Goal: Task Accomplishment & Management: Use online tool/utility

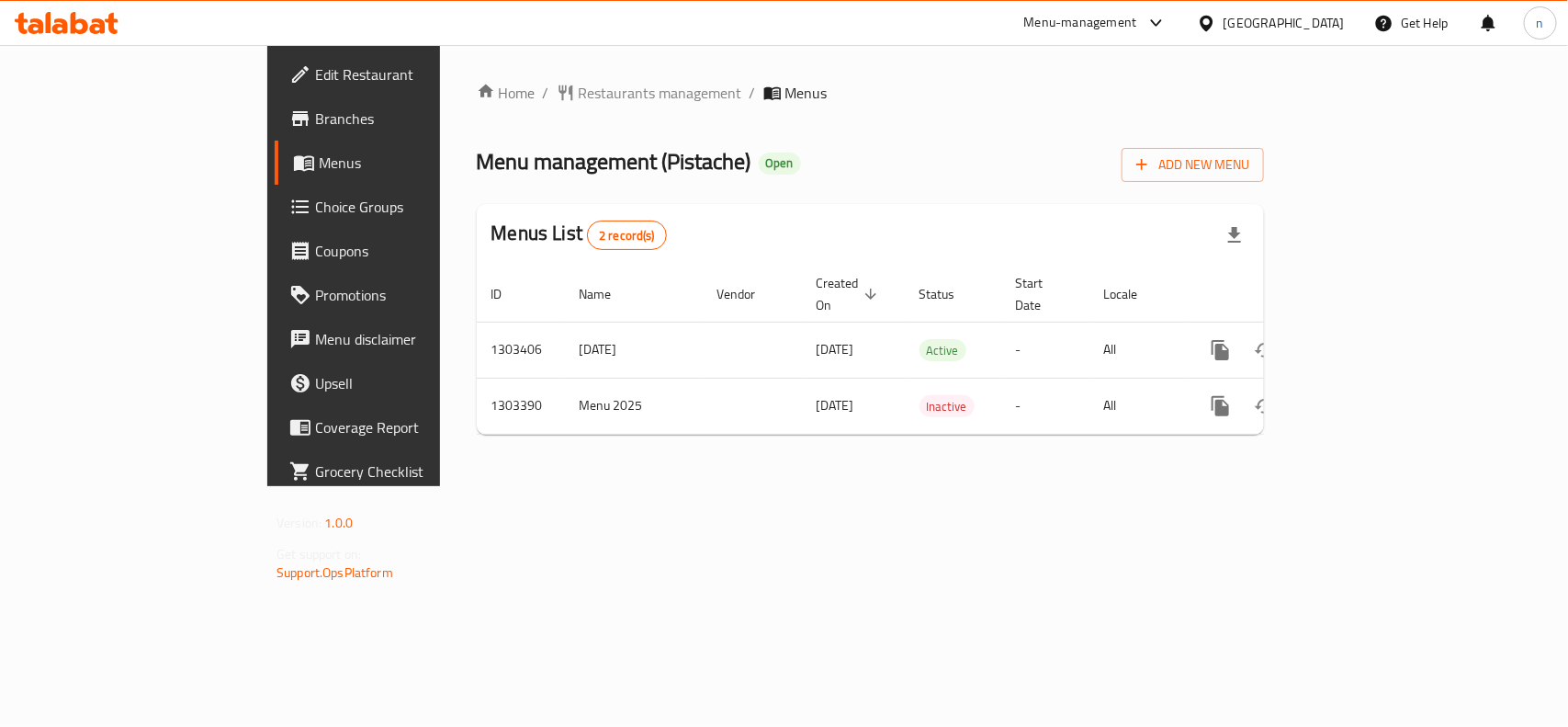
click at [275, 88] on link "Edit Restaurant" at bounding box center [402, 74] width 254 height 44
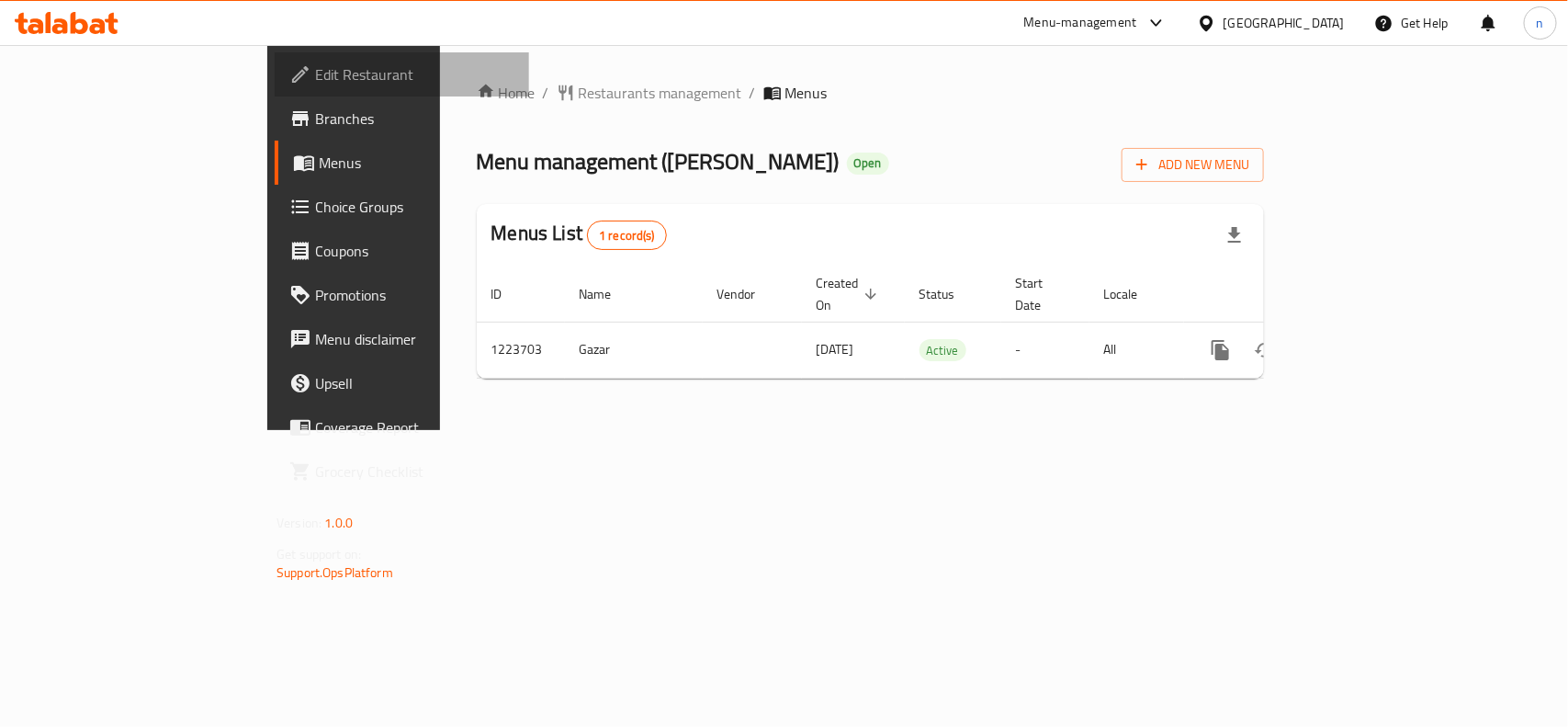
click at [315, 74] on span "Edit Restaurant" at bounding box center [414, 74] width 199 height 22
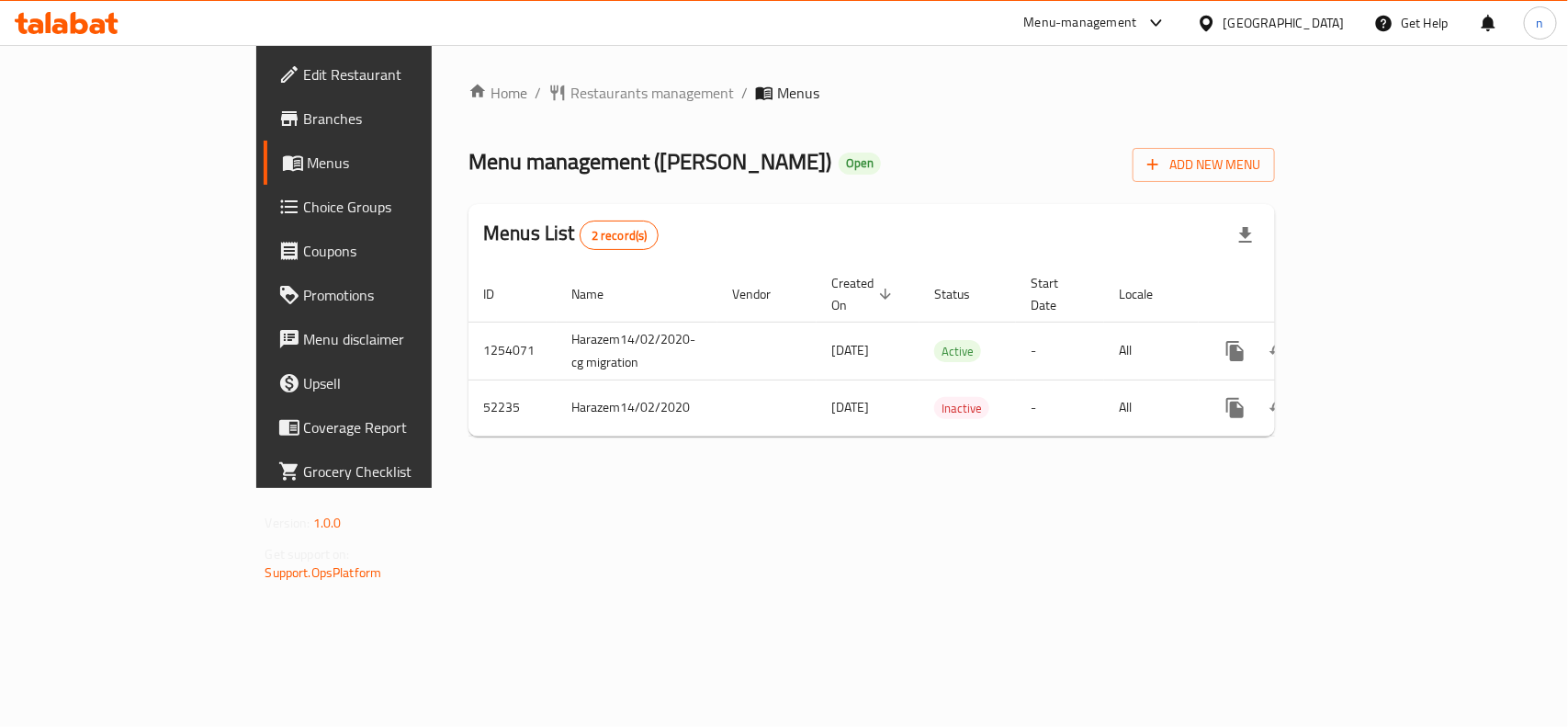
click at [304, 84] on span "Edit Restaurant" at bounding box center [404, 74] width 199 height 22
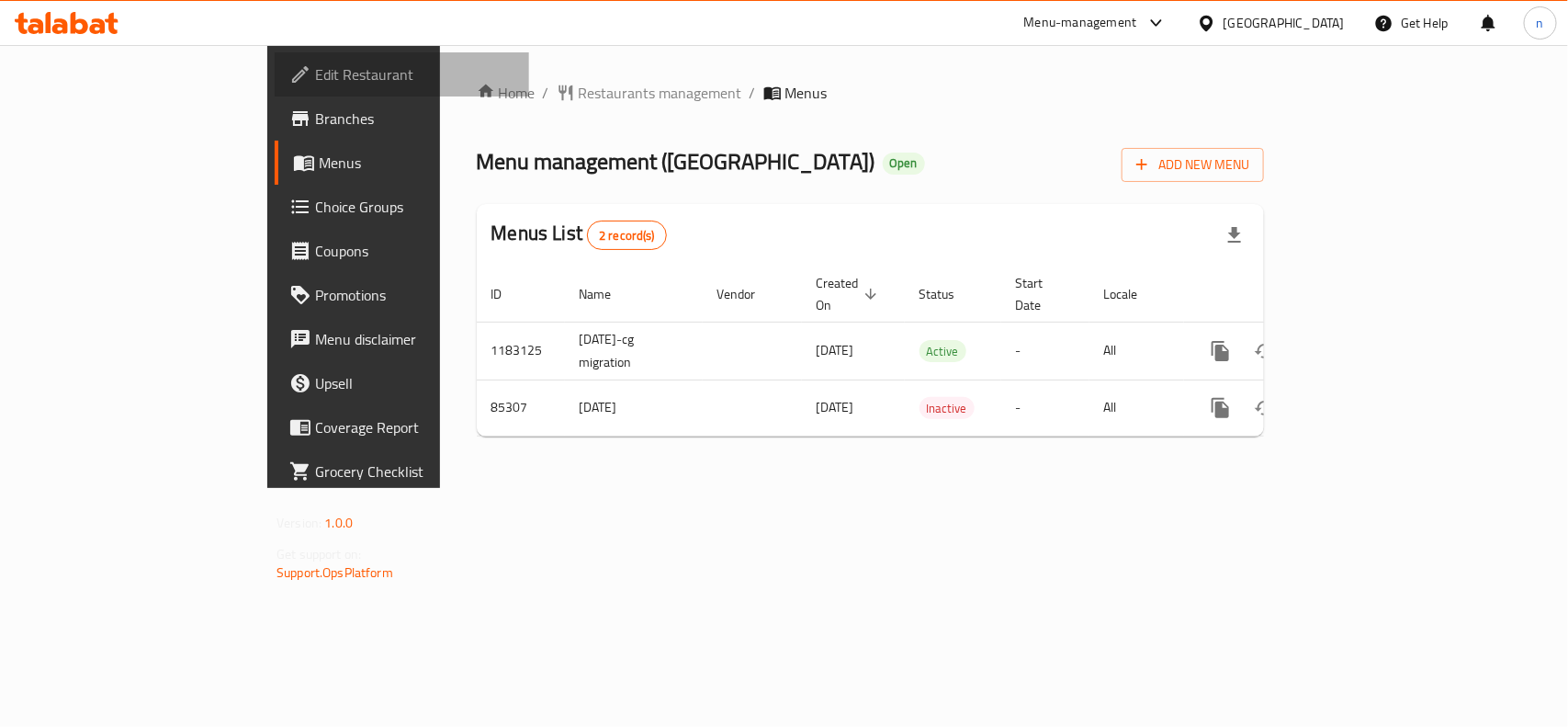
click at [315, 65] on span "Edit Restaurant" at bounding box center [414, 74] width 199 height 22
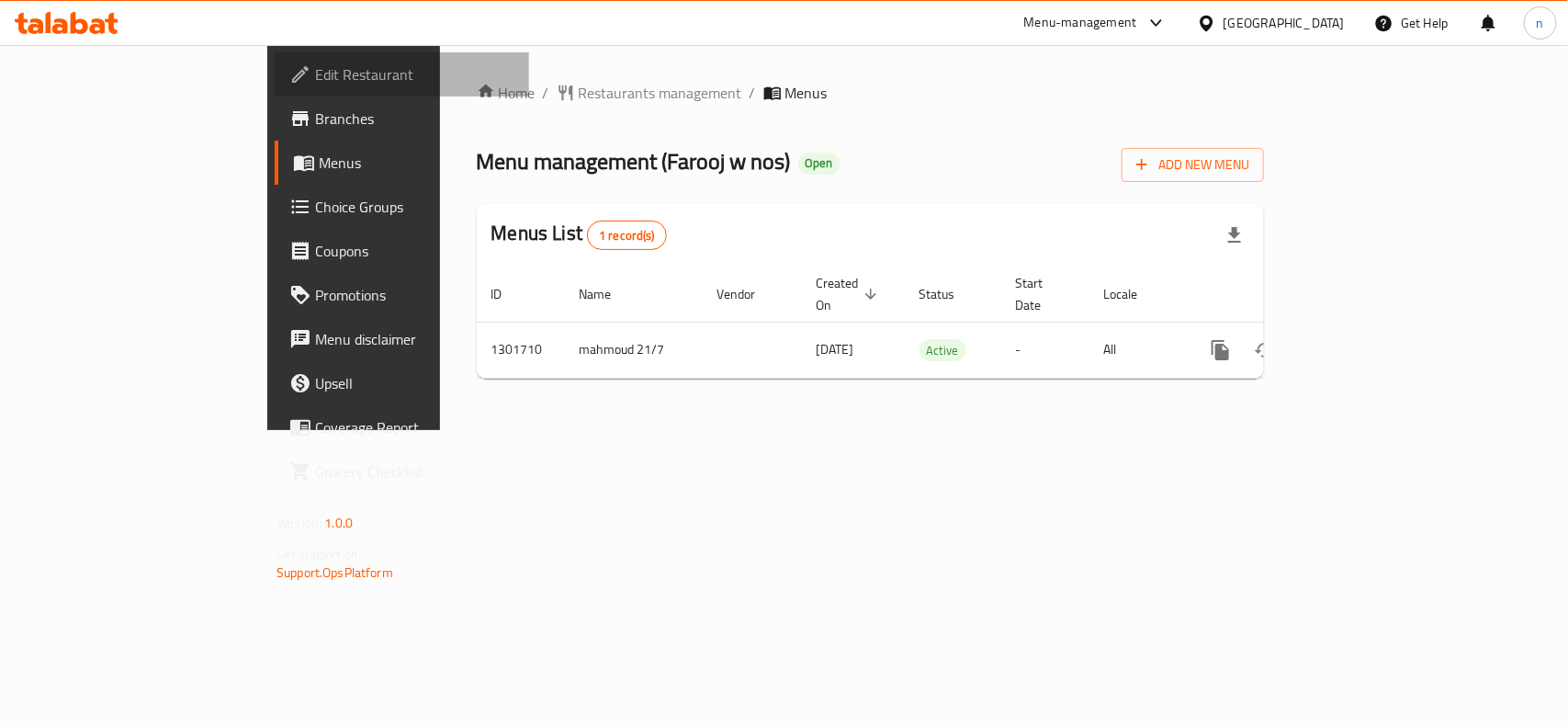
click at [315, 72] on span "Edit Restaurant" at bounding box center [414, 74] width 199 height 22
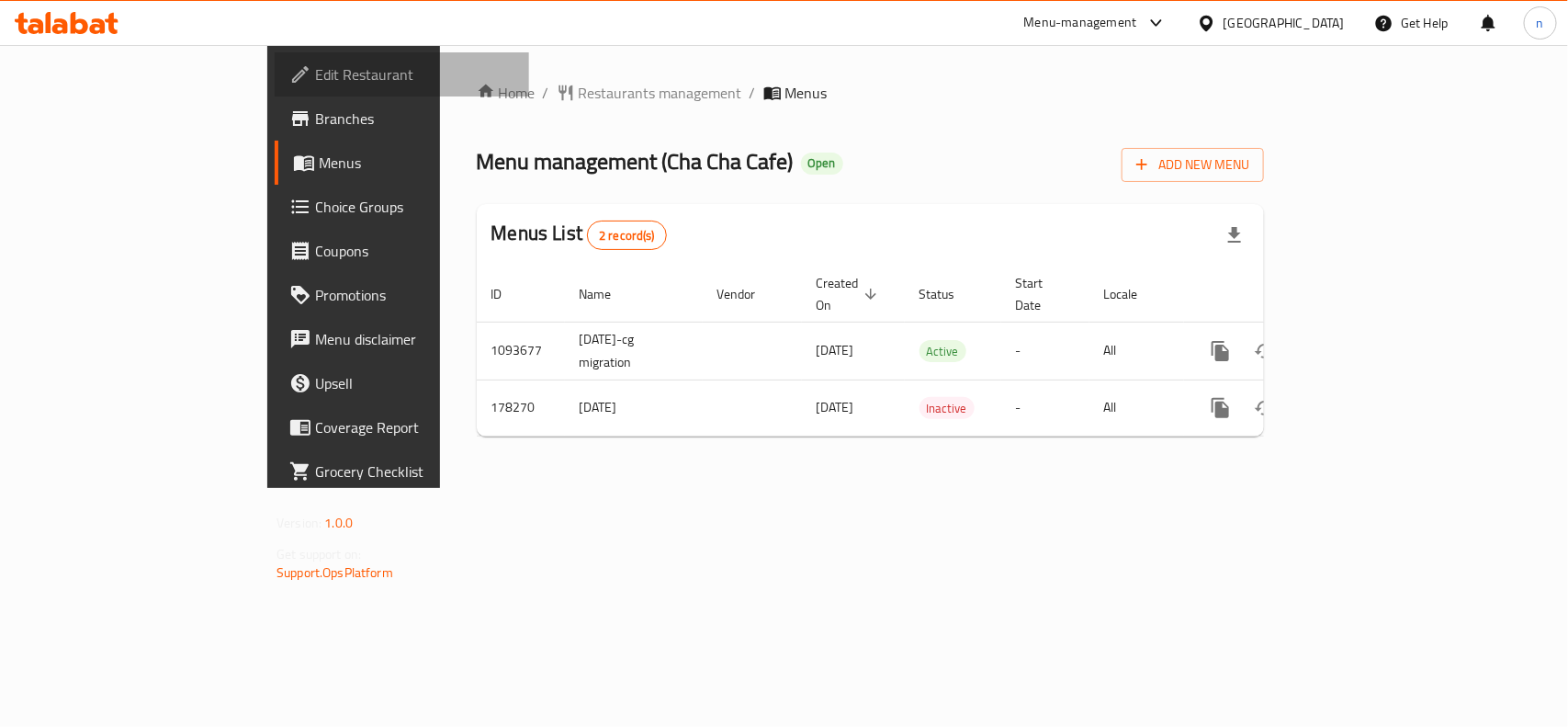
click at [315, 71] on span "Edit Restaurant" at bounding box center [414, 74] width 199 height 22
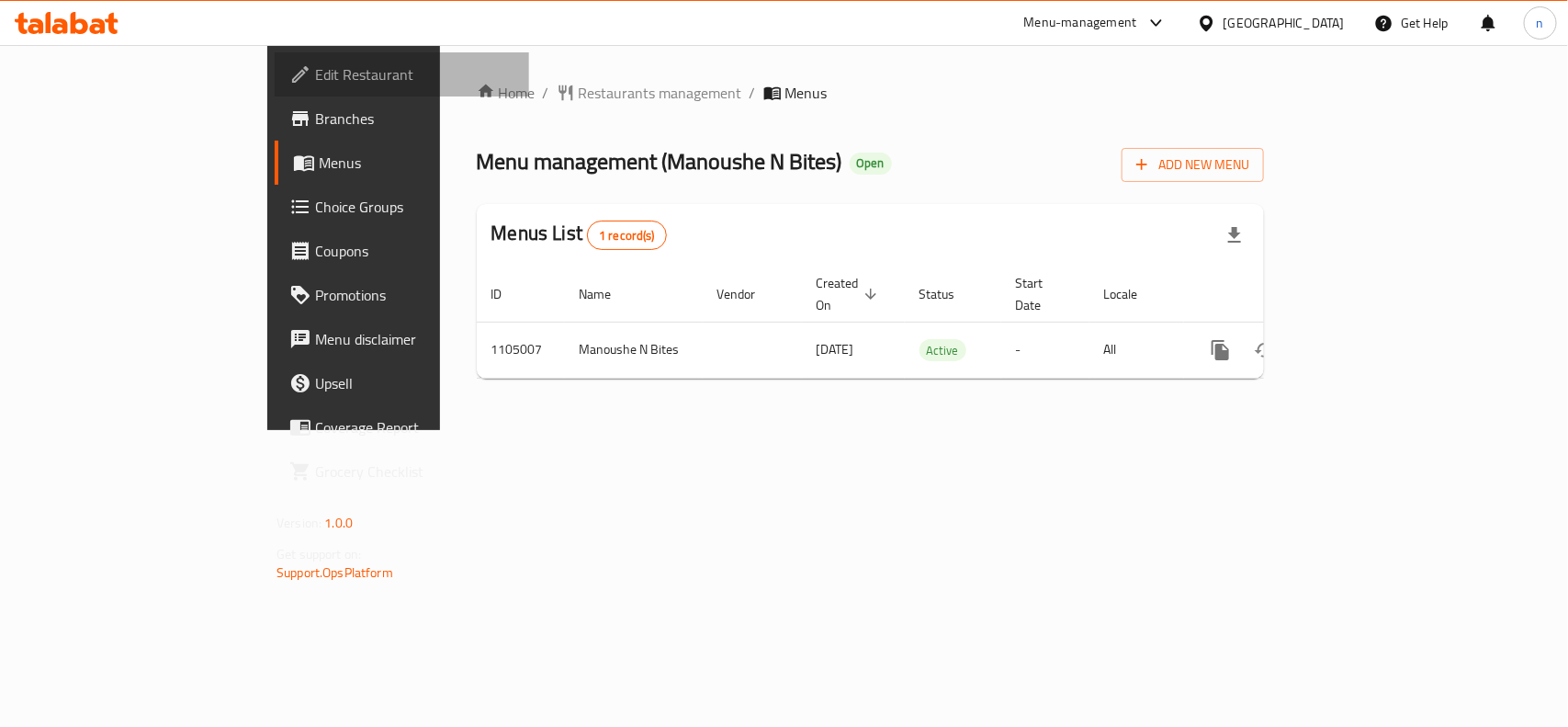
click at [315, 69] on span "Edit Restaurant" at bounding box center [414, 74] width 199 height 22
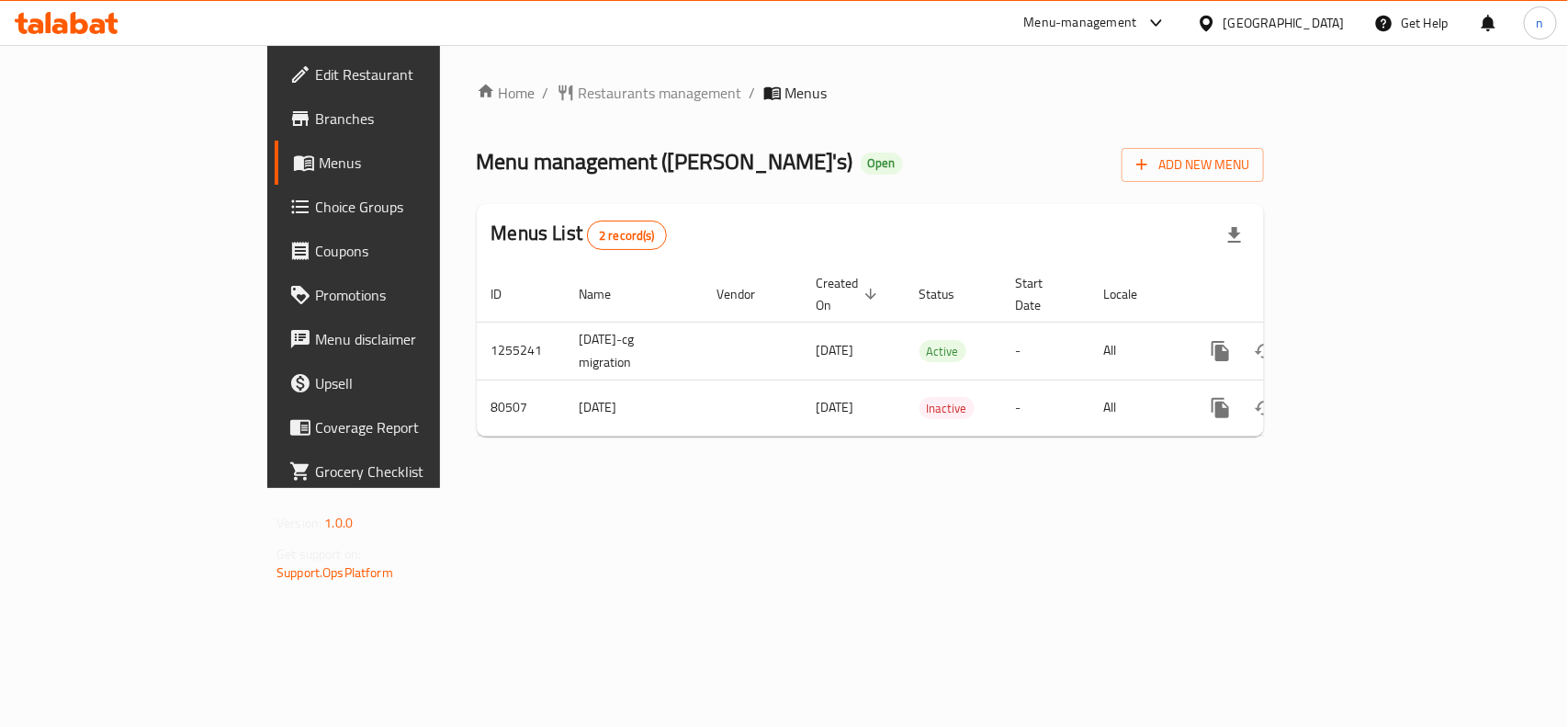
drag, startPoint x: 167, startPoint y: 78, endPoint x: 211, endPoint y: 77, distance: 44.0
click at [315, 78] on span "Edit Restaurant" at bounding box center [414, 74] width 199 height 22
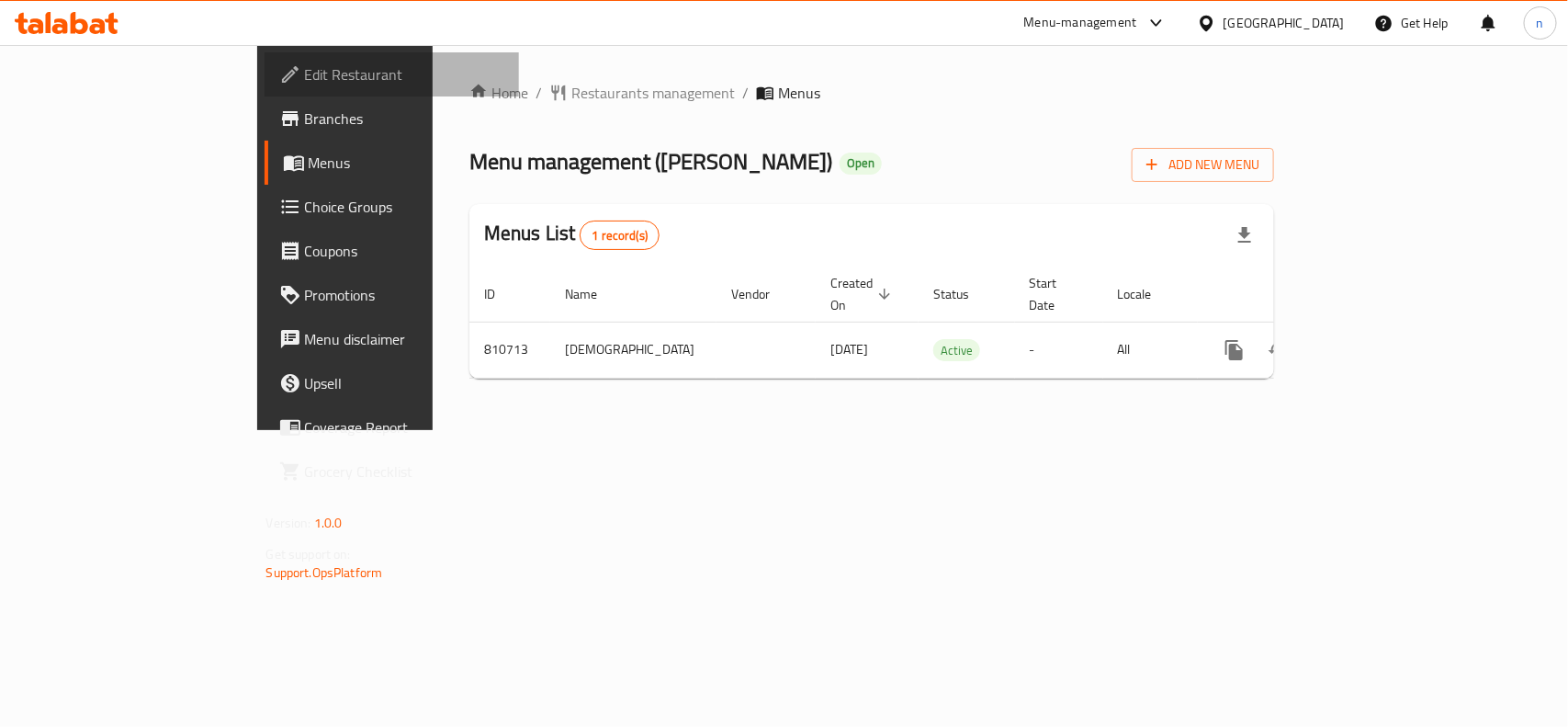
click at [305, 81] on span "Edit Restaurant" at bounding box center [405, 74] width 199 height 22
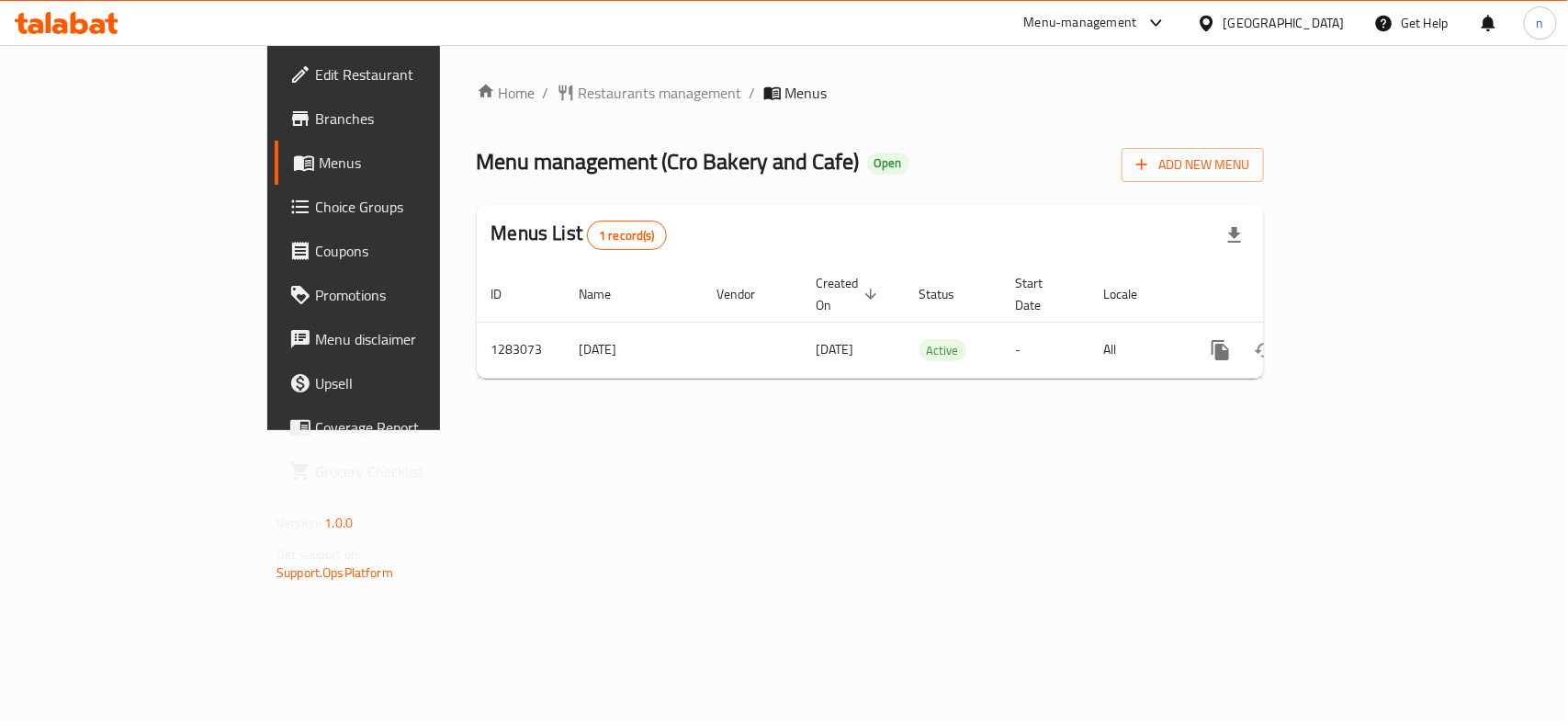
click at [315, 76] on span "Edit Restaurant" at bounding box center [414, 74] width 199 height 22
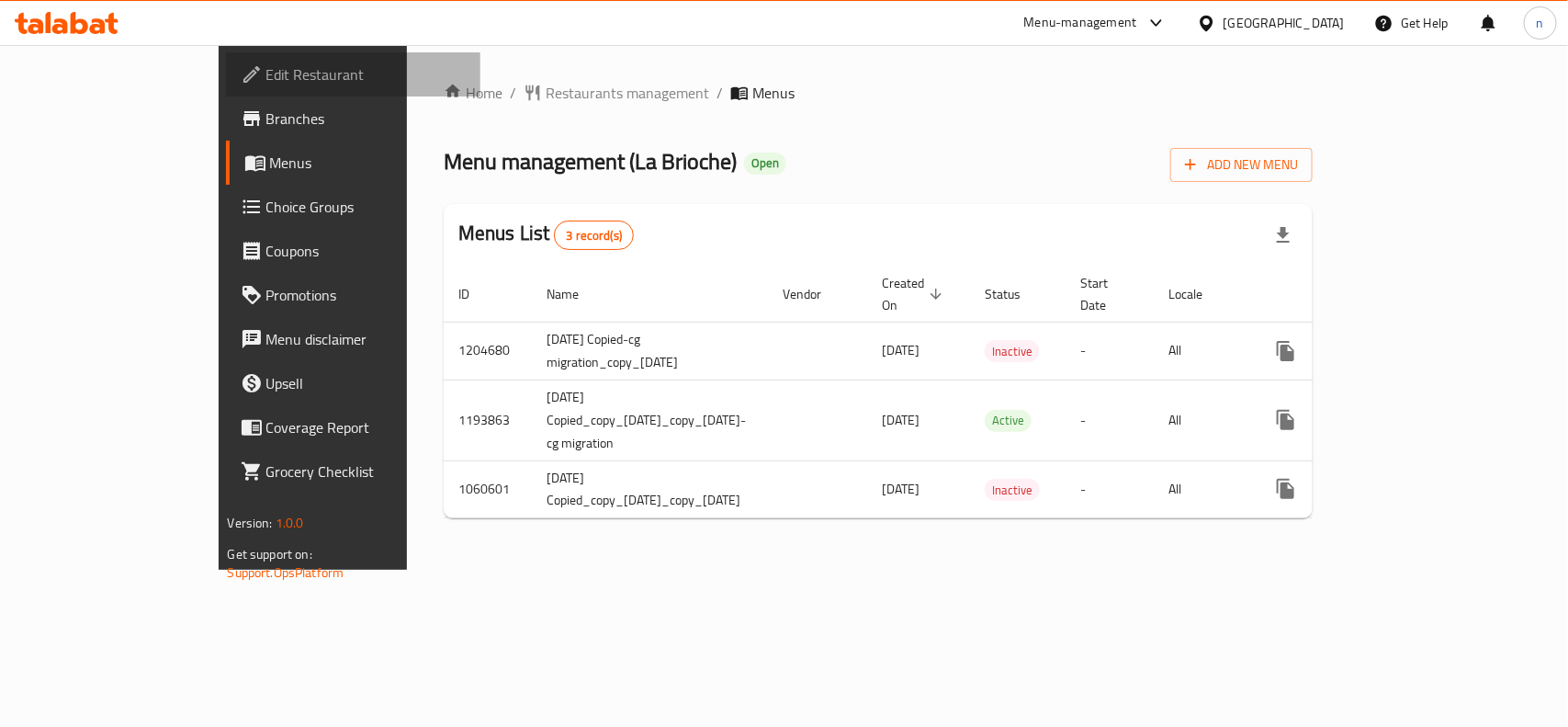
click at [267, 63] on span "Edit Restaurant" at bounding box center [366, 74] width 199 height 22
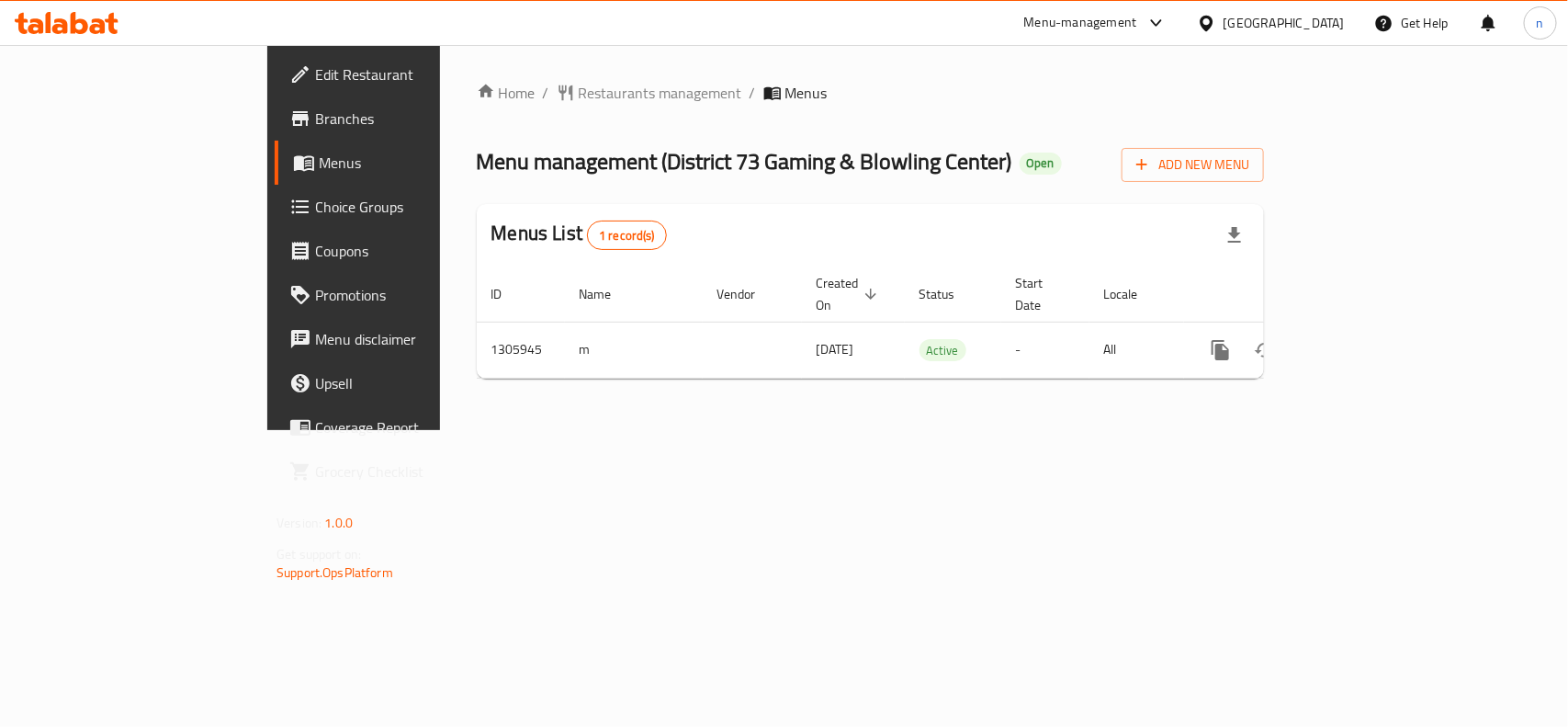
click at [315, 80] on span "Edit Restaurant" at bounding box center [414, 74] width 199 height 22
click at [315, 77] on span "Edit Restaurant" at bounding box center [414, 74] width 199 height 22
click at [315, 70] on span "Edit Restaurant" at bounding box center [414, 74] width 199 height 22
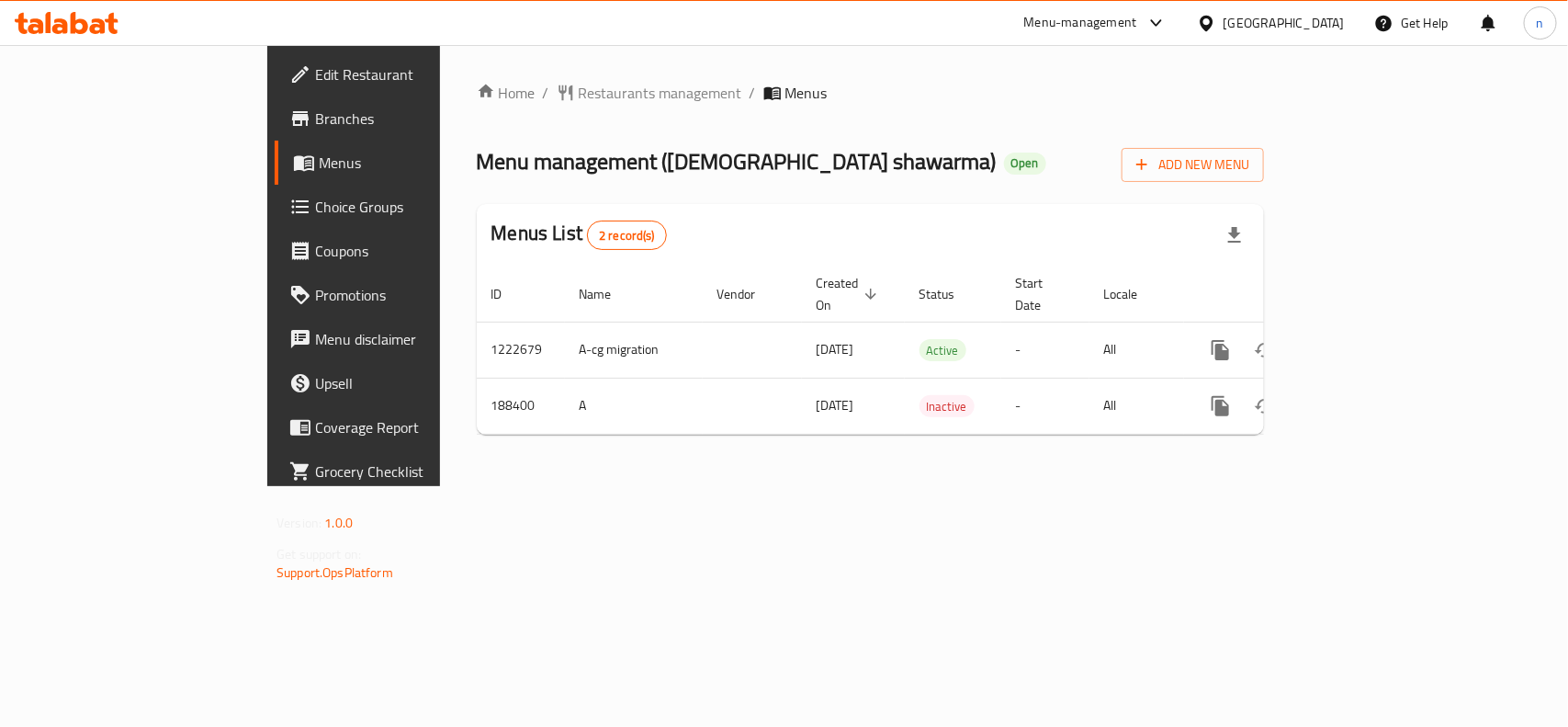
drag, startPoint x: 119, startPoint y: 69, endPoint x: 278, endPoint y: 66, distance: 159.0
click at [315, 69] on span "Edit Restaurant" at bounding box center [414, 74] width 199 height 22
